Goal: Communication & Community: Connect with others

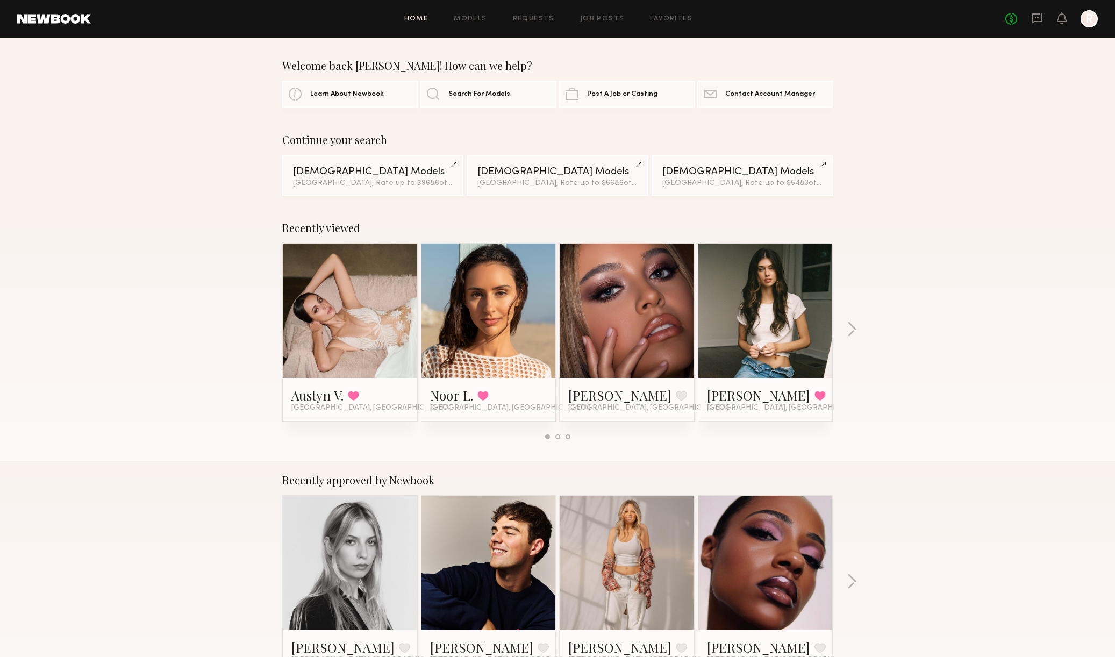
click at [1092, 25] on div at bounding box center [1088, 18] width 17 height 17
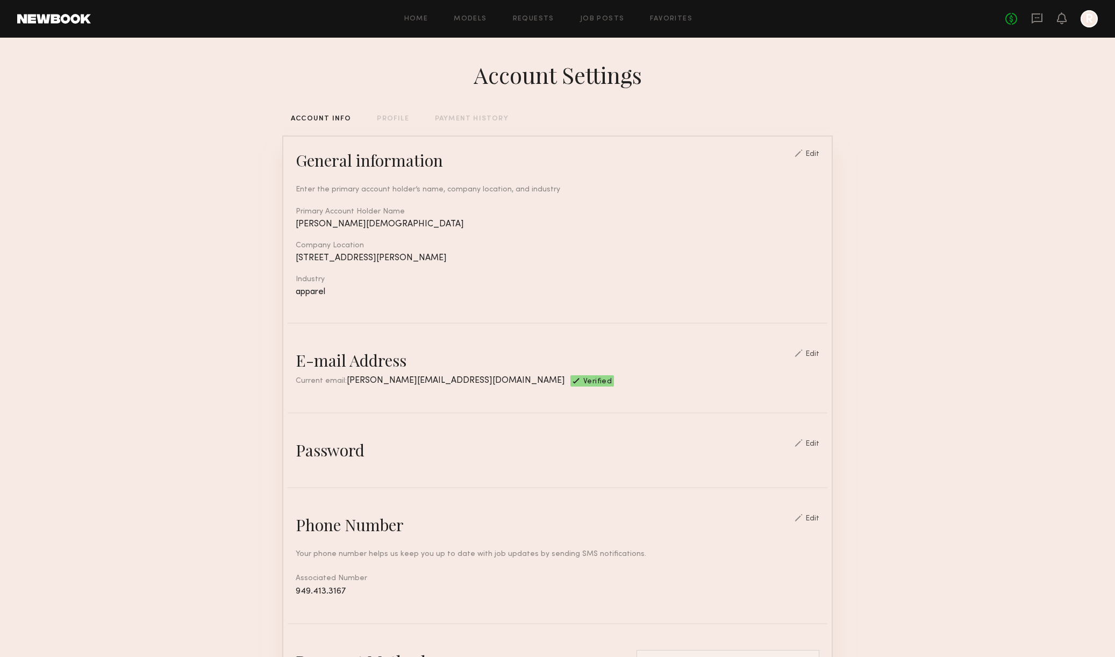
scroll to position [1, 0]
click at [1044, 20] on div "No fees up to $5,000 R" at bounding box center [1051, 18] width 92 height 17
click at [1037, 20] on icon at bounding box center [1037, 18] width 12 height 12
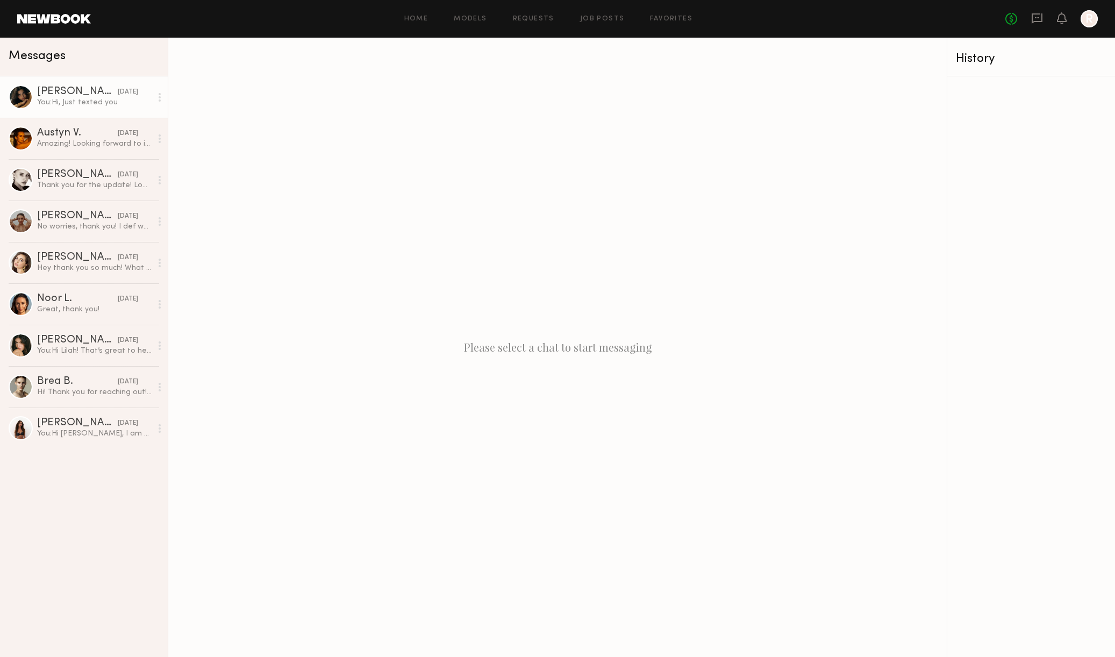
click at [61, 104] on div "You: Hi, Just texted you" at bounding box center [94, 102] width 114 height 10
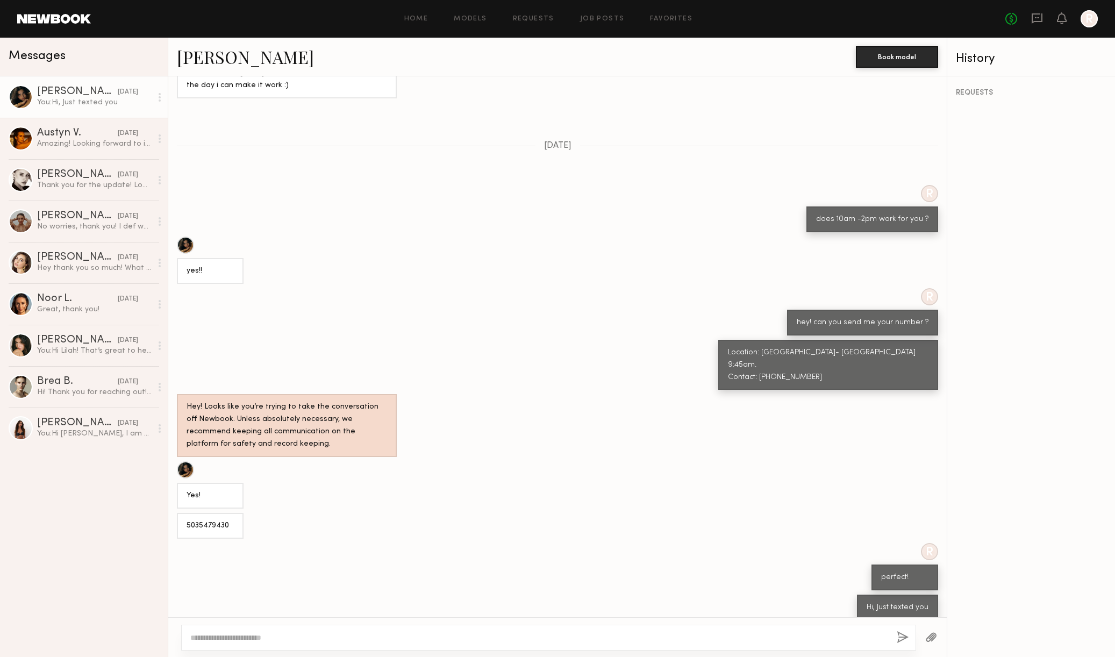
scroll to position [199, 0]
